Goal: Information Seeking & Learning: Understand process/instructions

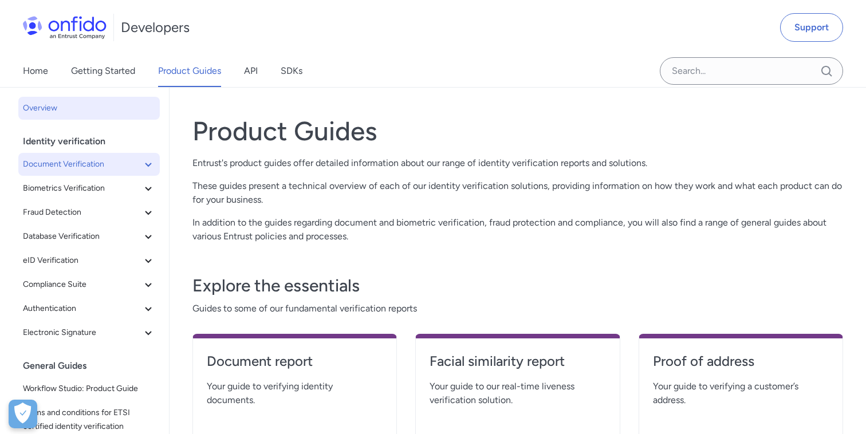
click at [143, 160] on icon at bounding box center [149, 165] width 14 height 14
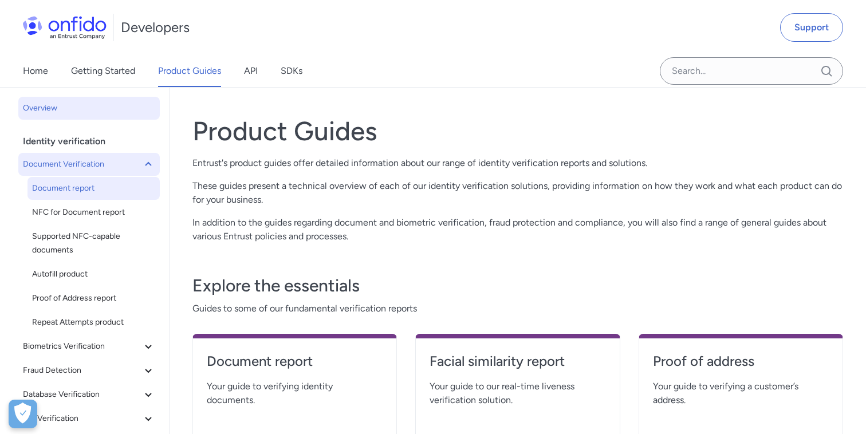
click at [67, 190] on span "Document report" at bounding box center [93, 189] width 123 height 14
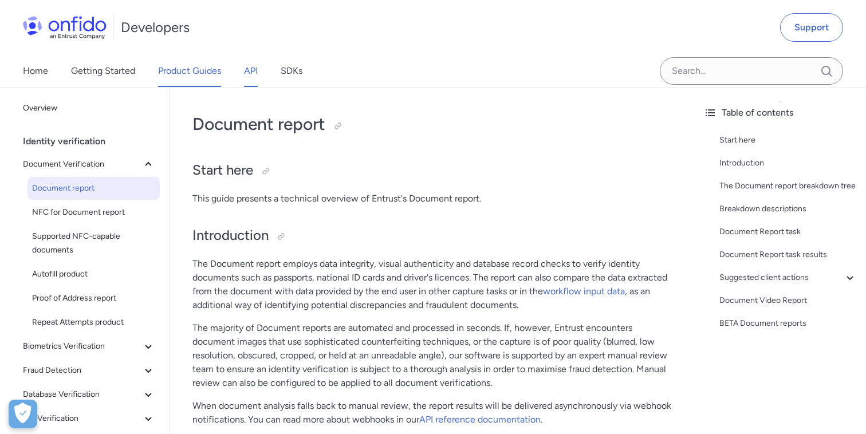
click at [256, 73] on link "API" at bounding box center [251, 71] width 14 height 32
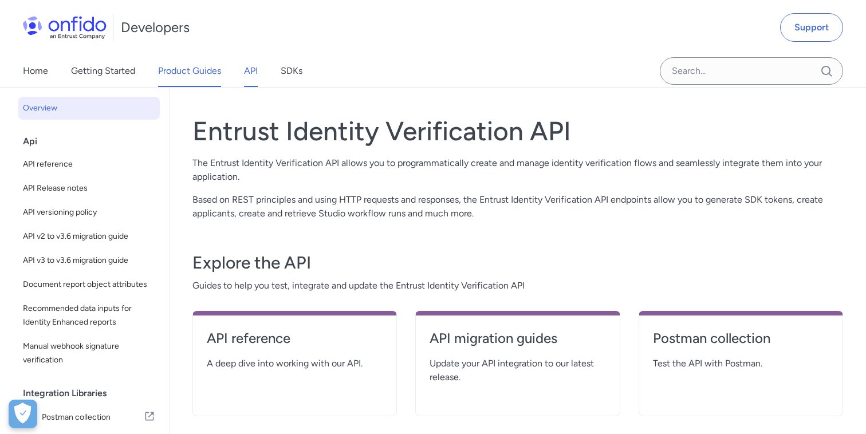
click at [195, 73] on link "Product Guides" at bounding box center [189, 71] width 63 height 32
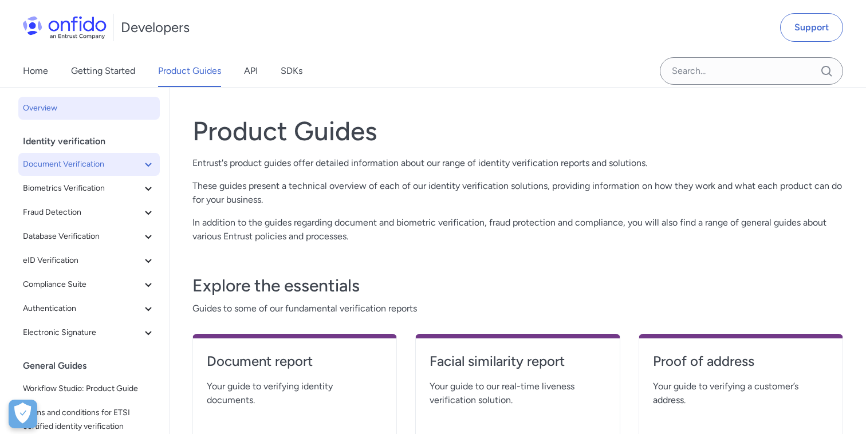
click at [98, 163] on span "Document Verification" at bounding box center [82, 165] width 119 height 14
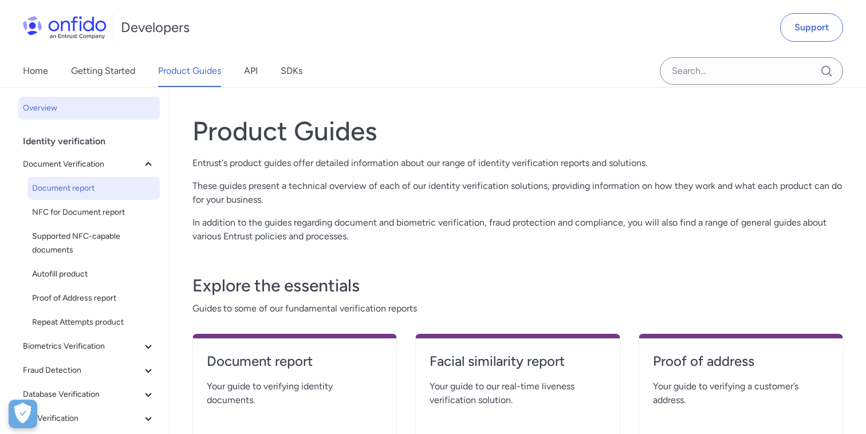
click at [87, 183] on span "Document report" at bounding box center [93, 189] width 123 height 14
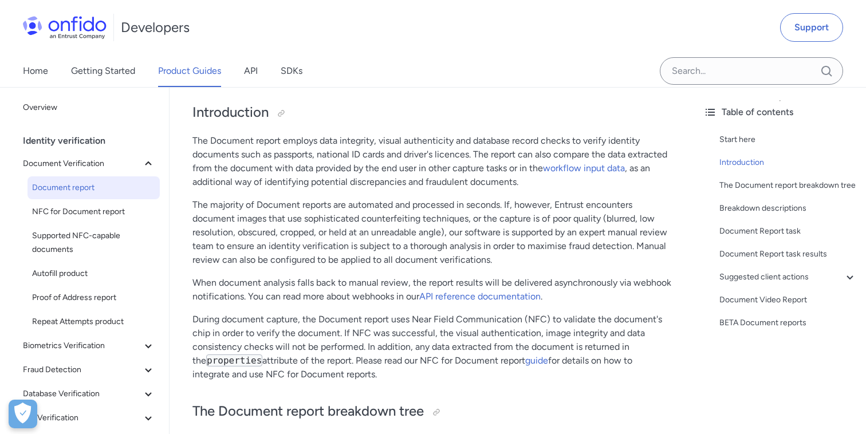
scroll to position [107, 0]
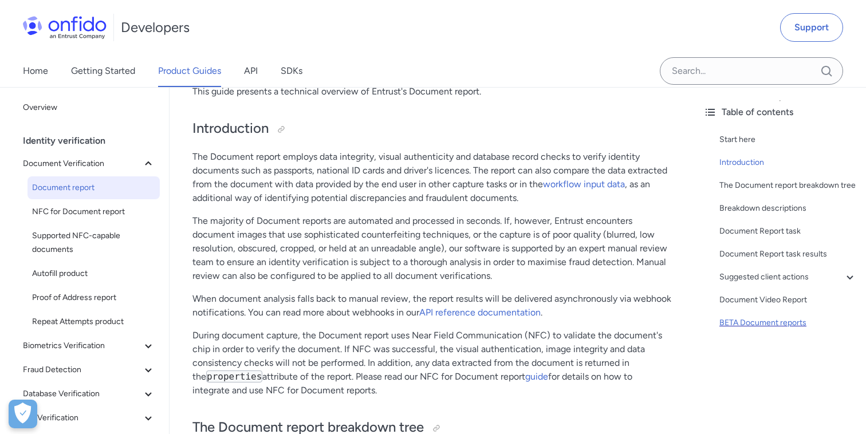
click at [756, 324] on div "BETA Document reports" at bounding box center [789, 323] width 138 height 14
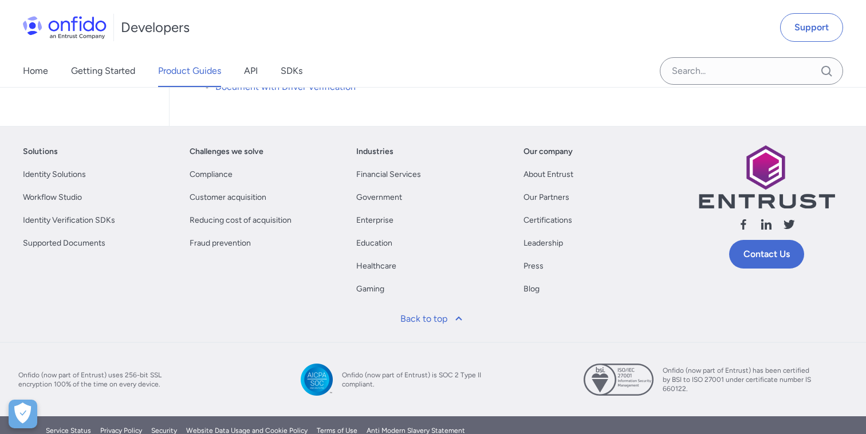
scroll to position [8630, 0]
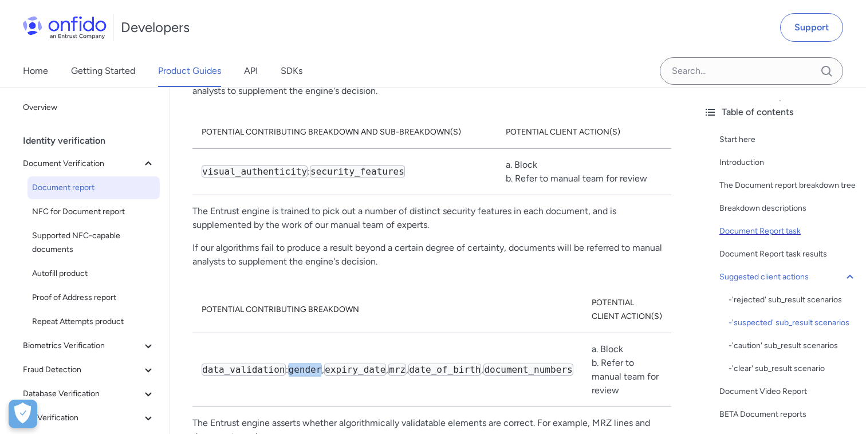
scroll to position [7405, 0]
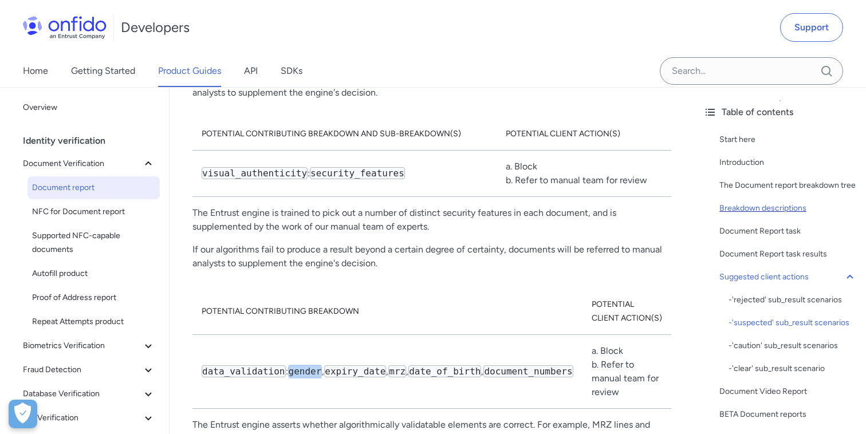
click at [791, 205] on div "Breakdown descriptions" at bounding box center [789, 209] width 138 height 14
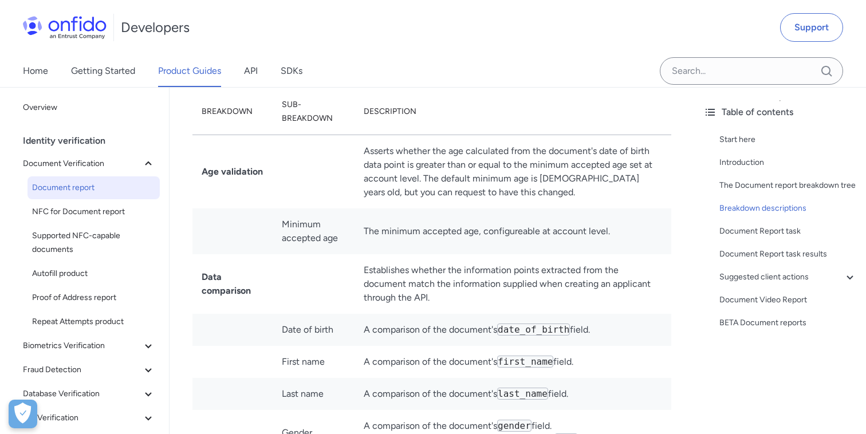
scroll to position [7533, 0]
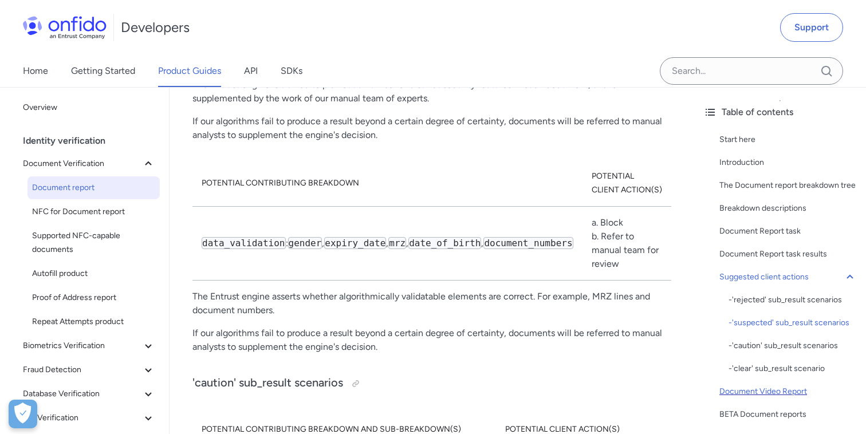
click at [772, 393] on div "Document Video Report" at bounding box center [789, 392] width 138 height 14
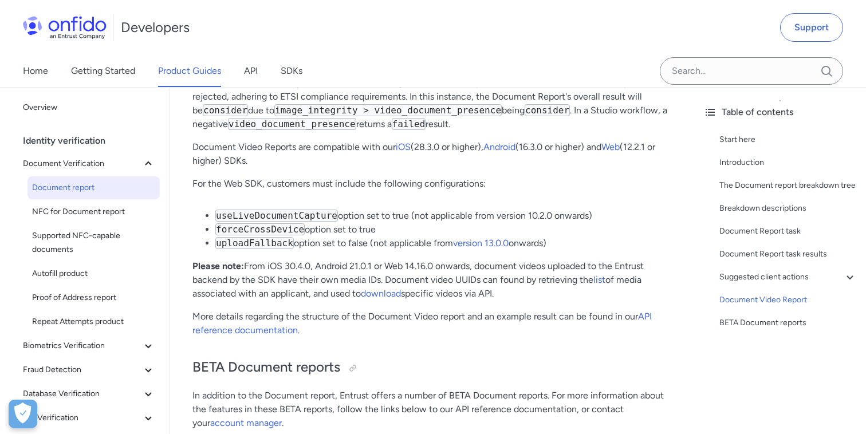
scroll to position [8491, 0]
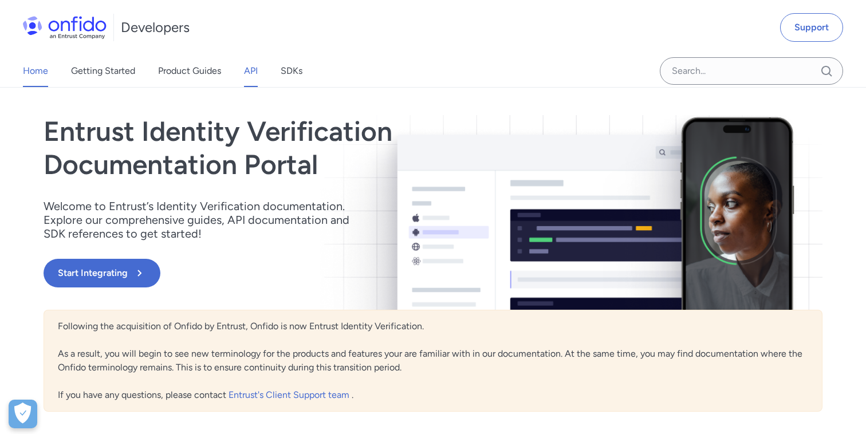
click at [253, 76] on link "API" at bounding box center [251, 71] width 14 height 32
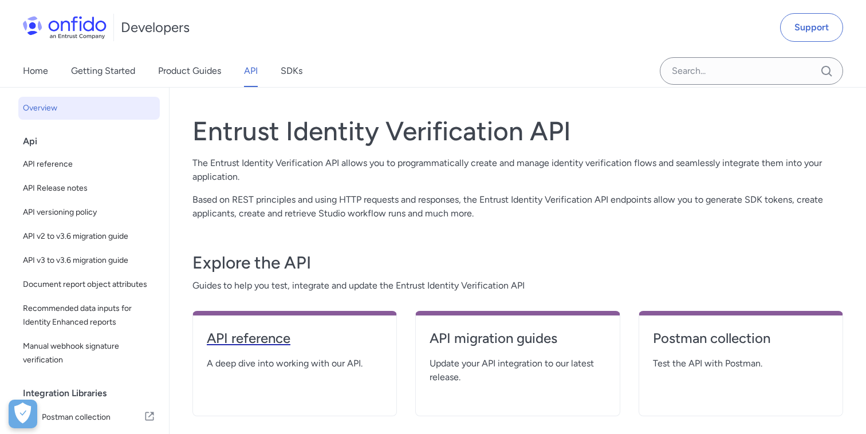
click at [260, 330] on h4 "API reference" at bounding box center [295, 338] width 176 height 18
select select "http"
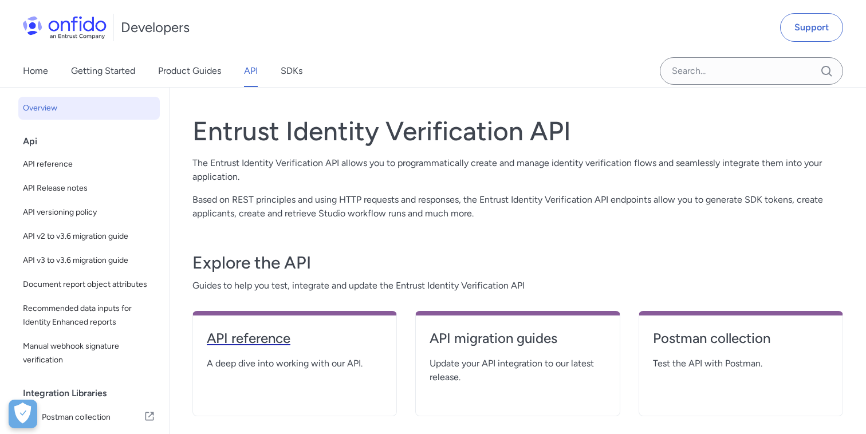
select select "http"
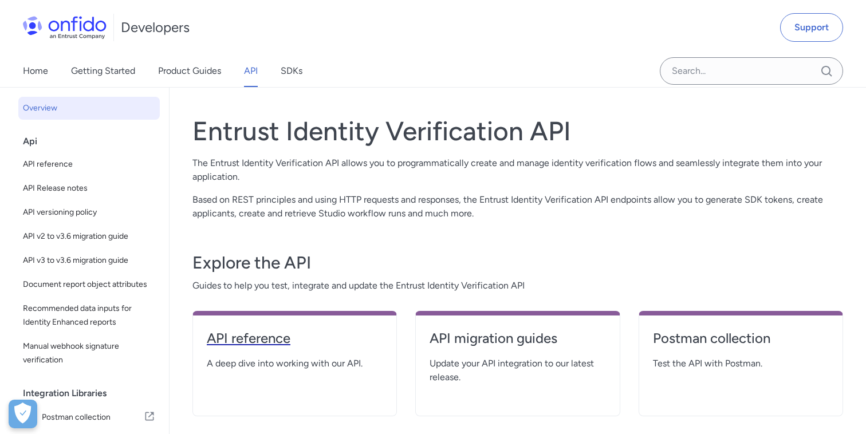
select select "http"
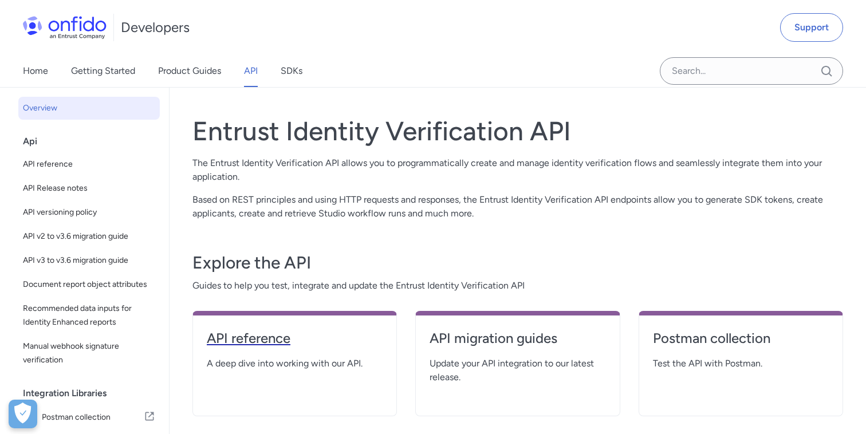
select select "http"
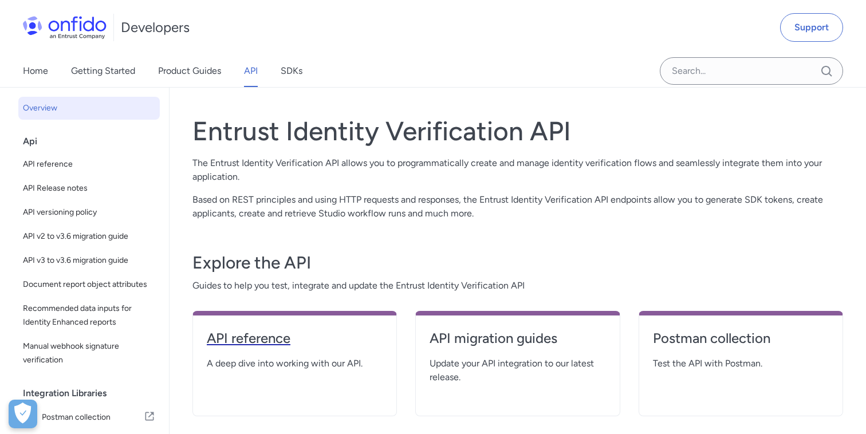
select select "http"
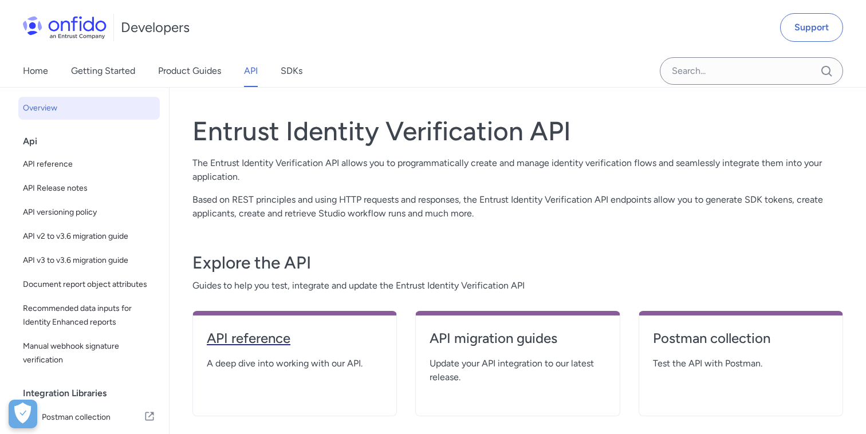
select select "http"
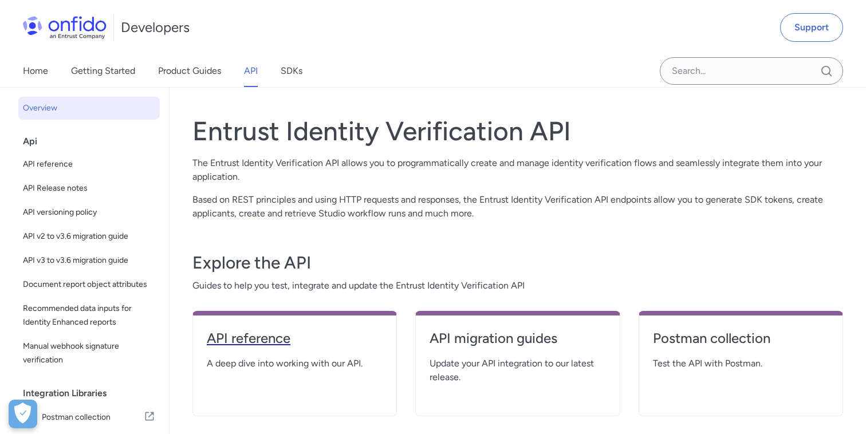
select select "http"
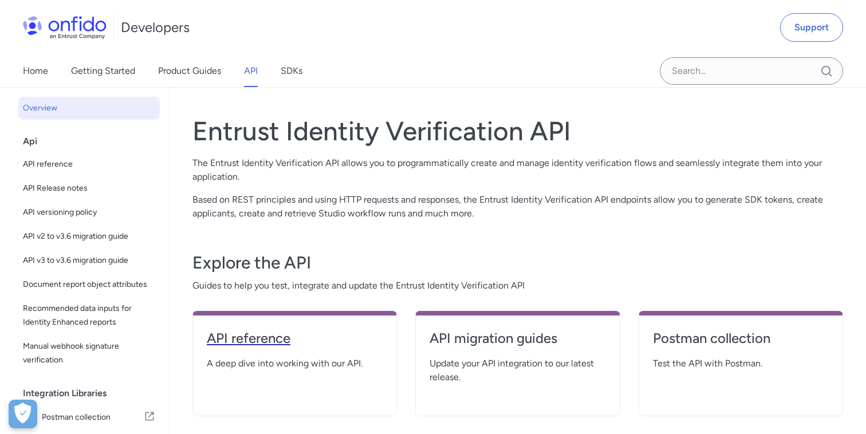
select select "http"
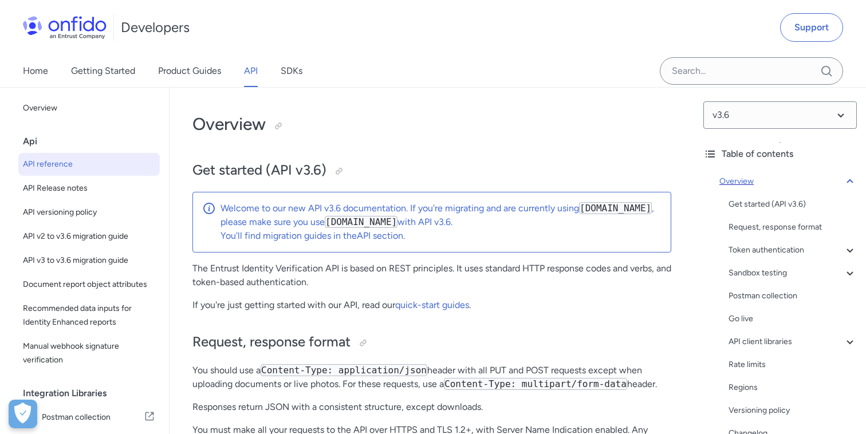
click at [849, 180] on icon at bounding box center [850, 181] width 6 height 4
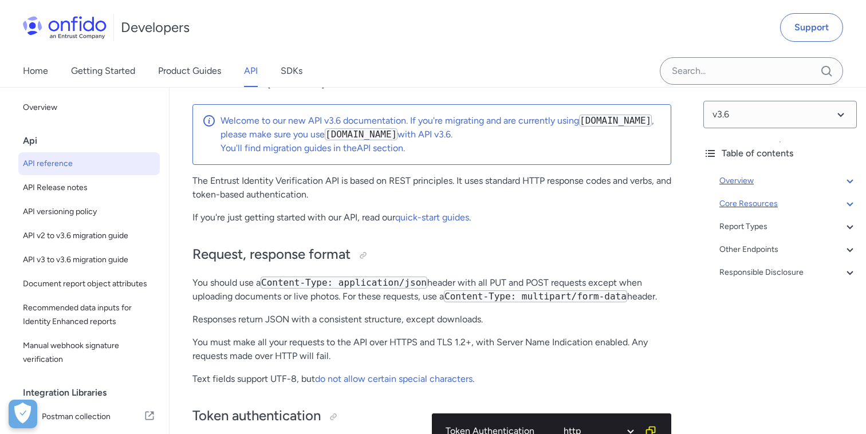
click at [759, 206] on div "Core Resources" at bounding box center [789, 204] width 138 height 14
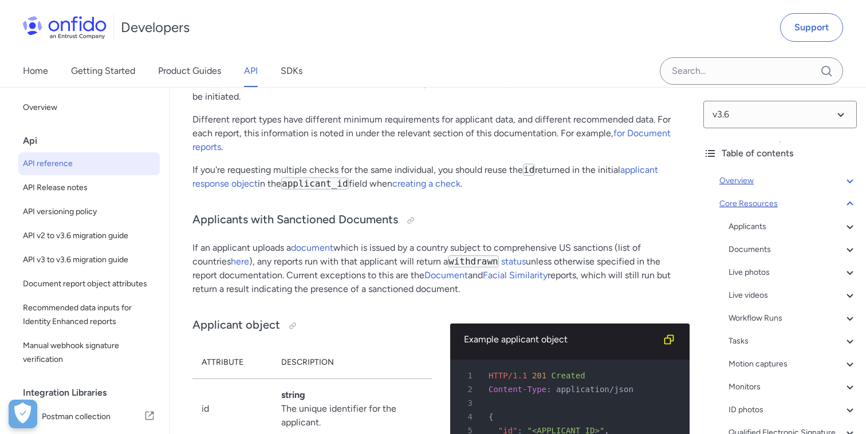
click at [759, 206] on div "Core Resources" at bounding box center [789, 204] width 138 height 14
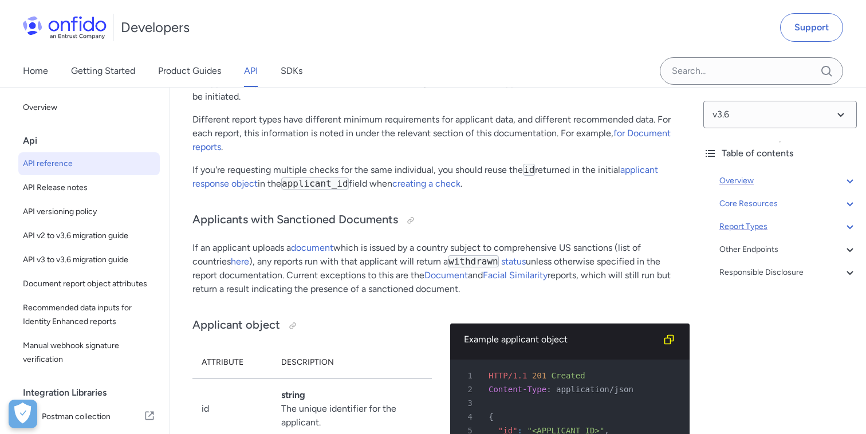
click at [758, 225] on div "Report Types" at bounding box center [789, 227] width 138 height 14
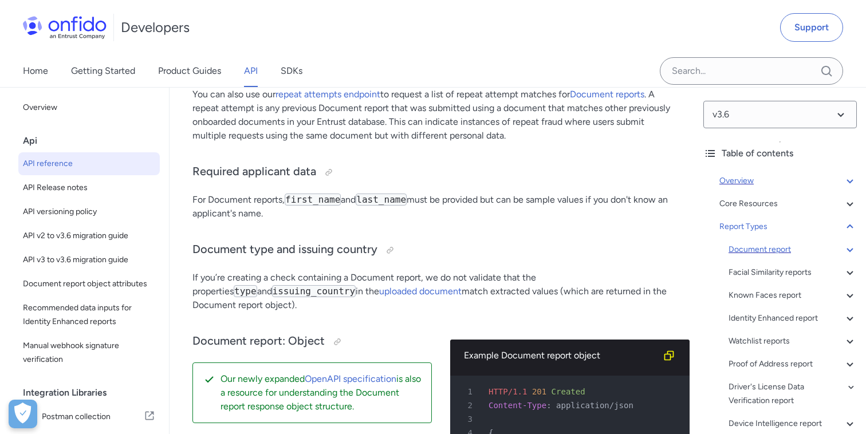
click at [759, 246] on div "Document report" at bounding box center [793, 250] width 128 height 14
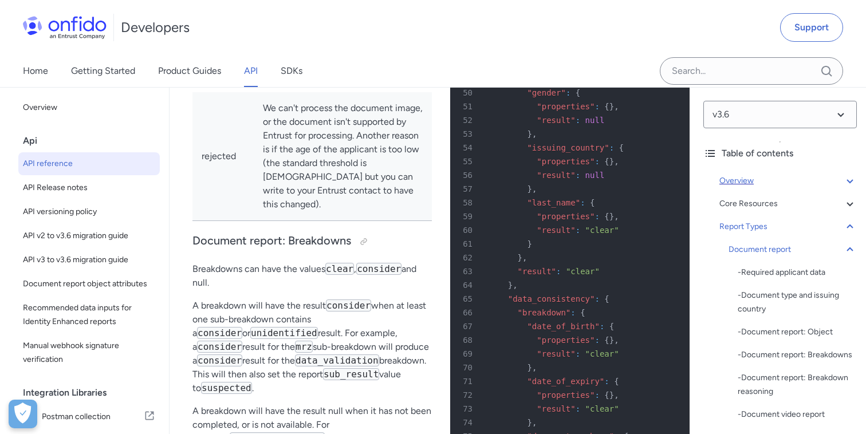
scroll to position [48440, 0]
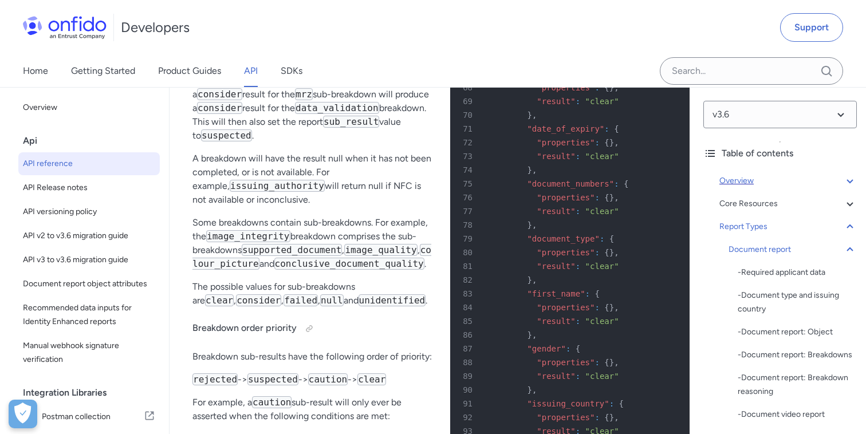
scroll to position [48709, 0]
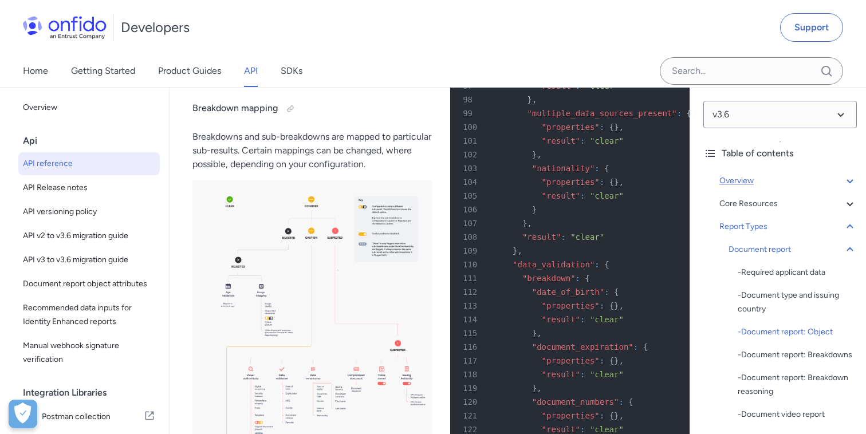
scroll to position [49105, 0]
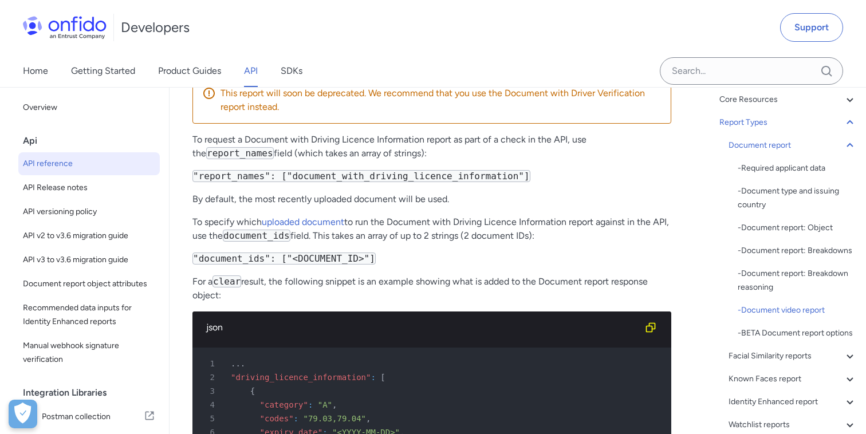
scroll to position [56970, 0]
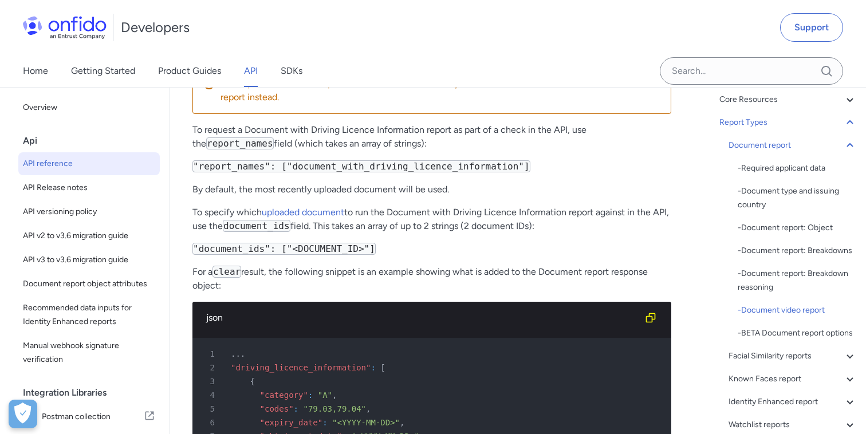
drag, startPoint x: 453, startPoint y: 162, endPoint x: 488, endPoint y: 161, distance: 35.0
copy code "invalid_signature"
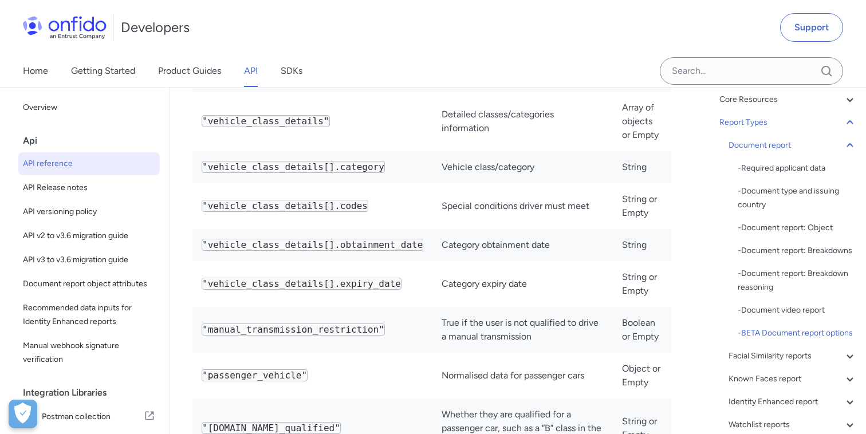
scroll to position [58279, 0]
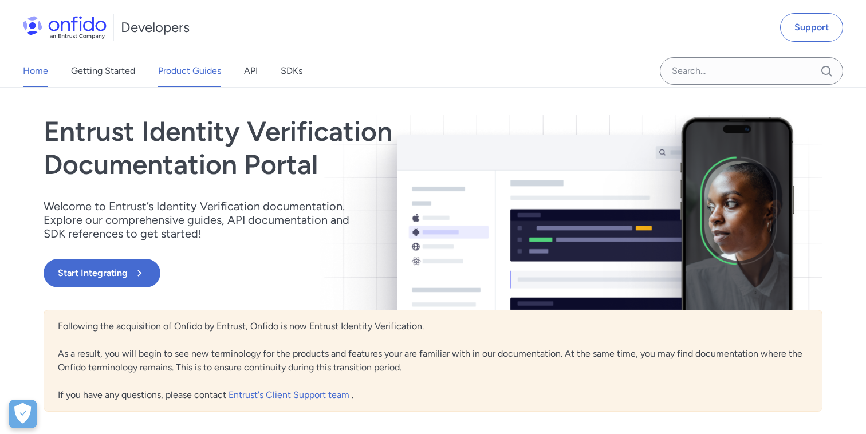
click at [183, 70] on link "Product Guides" at bounding box center [189, 71] width 63 height 32
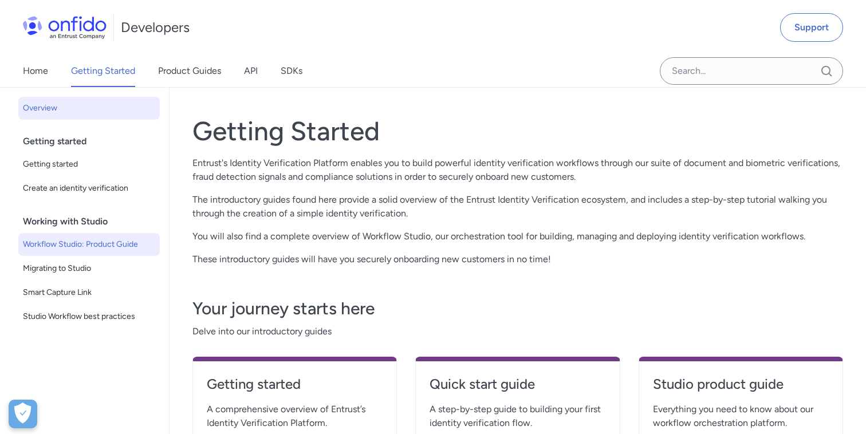
click at [107, 241] on span "Workflow Studio: Product Guide" at bounding box center [89, 245] width 132 height 14
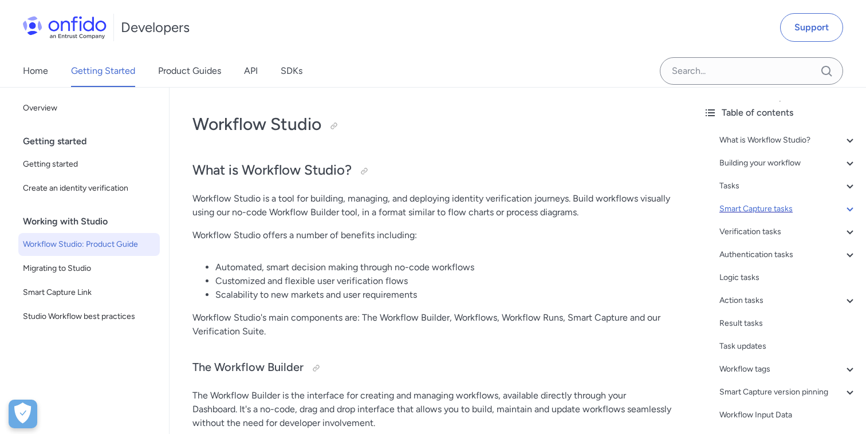
click at [774, 212] on div "Smart Capture tasks" at bounding box center [789, 209] width 138 height 14
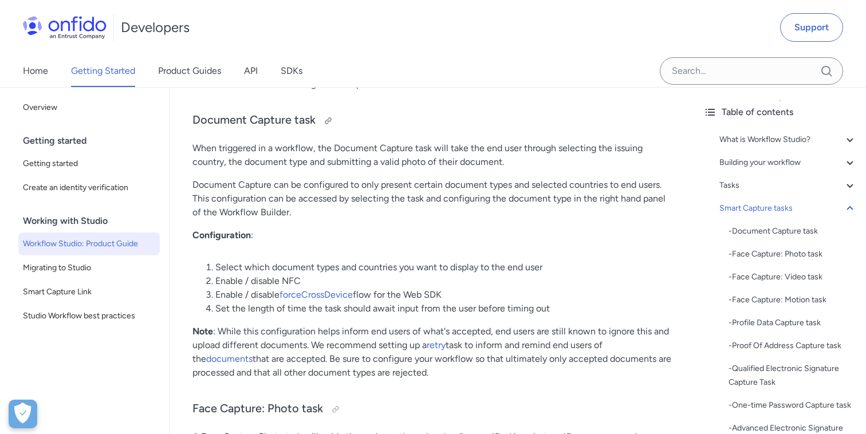
scroll to position [3677, 0]
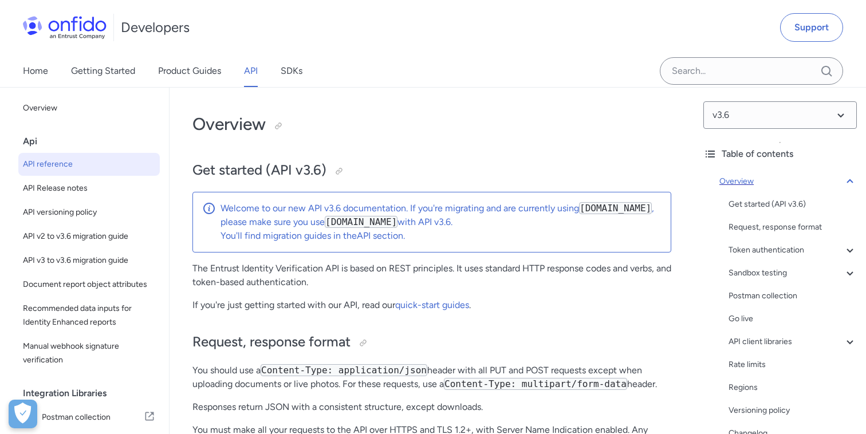
click at [853, 181] on icon at bounding box center [850, 182] width 14 height 14
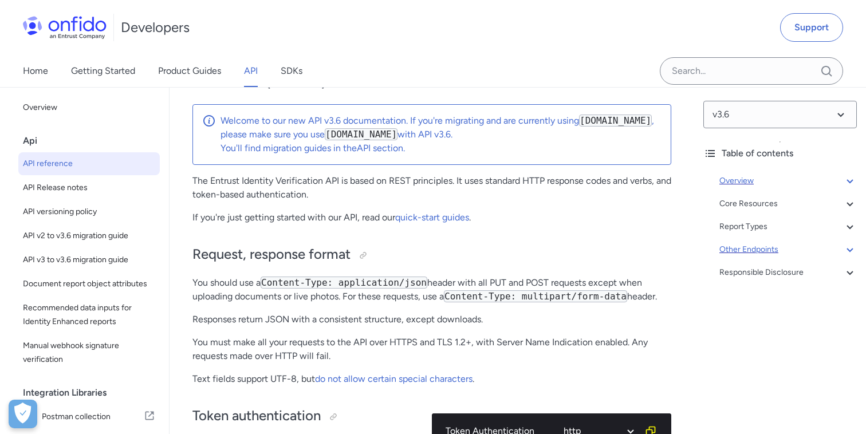
click at [846, 251] on icon at bounding box center [850, 250] width 14 height 14
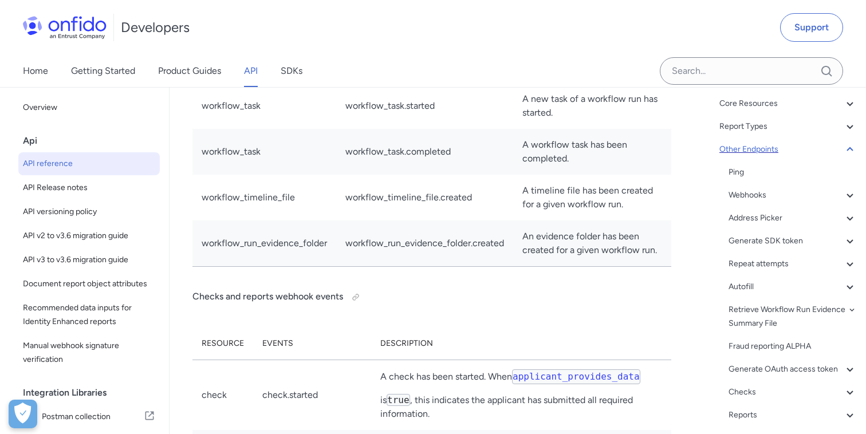
scroll to position [105, 0]
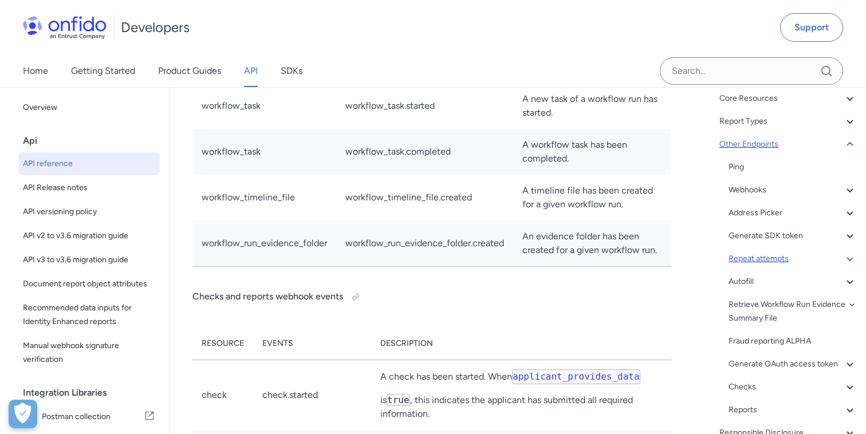
click at [772, 256] on div "Repeat attempts" at bounding box center [793, 259] width 128 height 14
